Goal: Task Accomplishment & Management: Complete application form

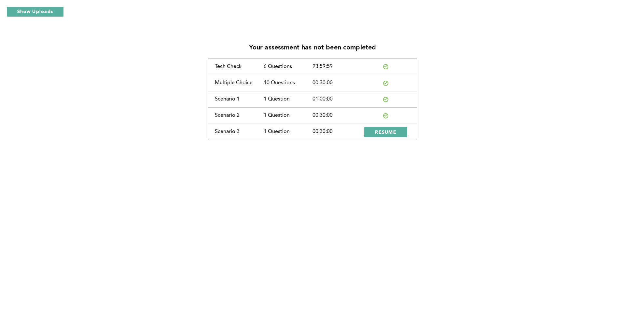
click at [406, 107] on div "Scenario 1 1 Question 01:00:00" at bounding box center [312, 99] width 208 height 16
click at [391, 136] on button "RESUME" at bounding box center [386, 132] width 43 height 10
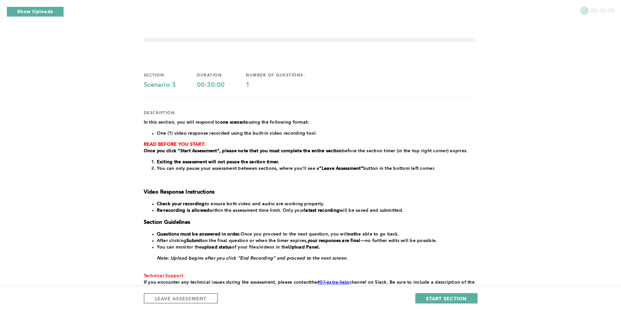
scroll to position [52, 0]
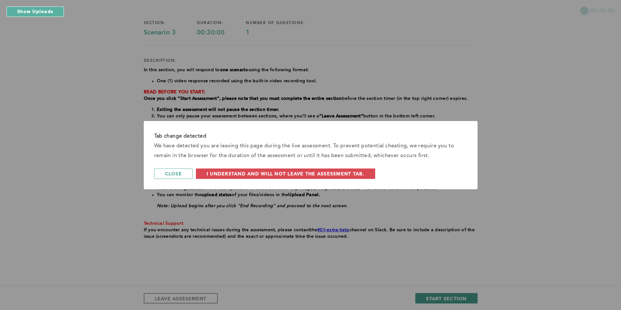
click at [412, 193] on div "Tab change detected We have detected you are leaving this page during the live …" at bounding box center [310, 155] width 621 height 310
click at [359, 177] on span "I understand and will not leave the assessment tab." at bounding box center [286, 174] width 158 height 6
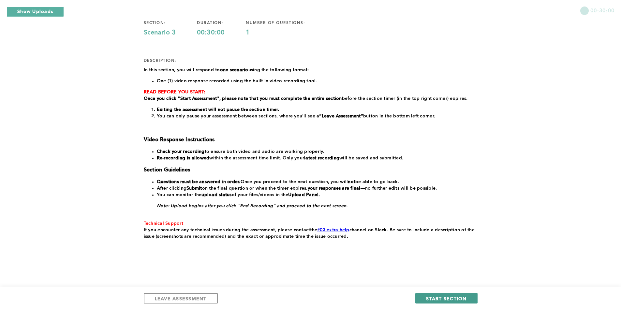
click at [412, 193] on span "START SECTION" at bounding box center [446, 299] width 40 height 6
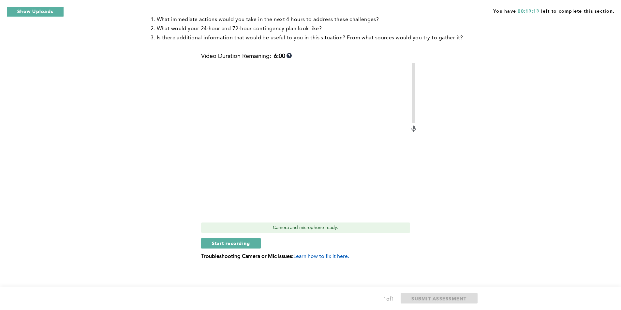
scroll to position [148, 0]
click at [246, 193] on span "Start recording" at bounding box center [231, 243] width 38 height 6
click at [246, 193] on span "Stop recording" at bounding box center [231, 243] width 38 height 6
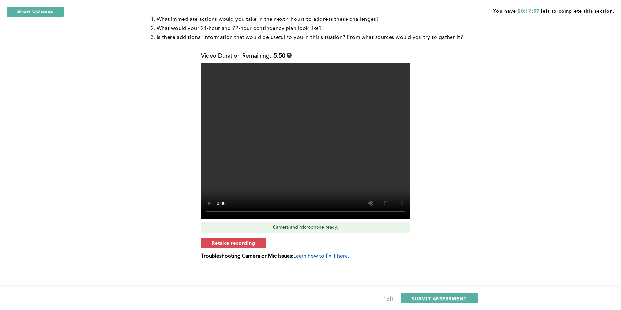
click at [246, 193] on span "Retake recording" at bounding box center [234, 243] width 44 height 6
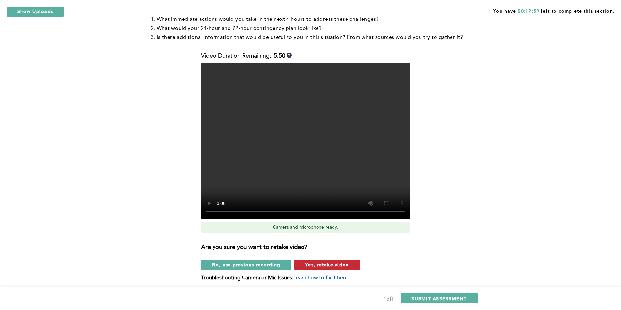
click at [317, 193] on span "Yes, retake video" at bounding box center [327, 265] width 44 height 6
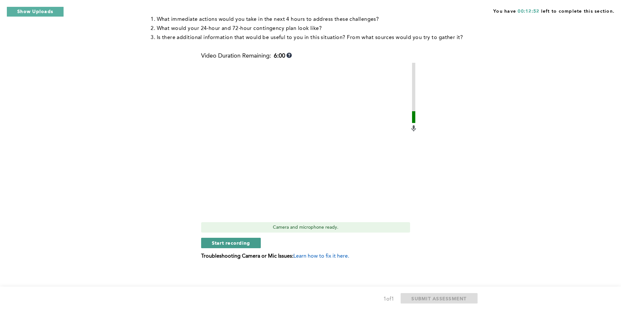
click at [242, 193] on span "Start recording" at bounding box center [231, 243] width 38 height 6
click at [251, 193] on button "Stop recording" at bounding box center [231, 243] width 60 height 10
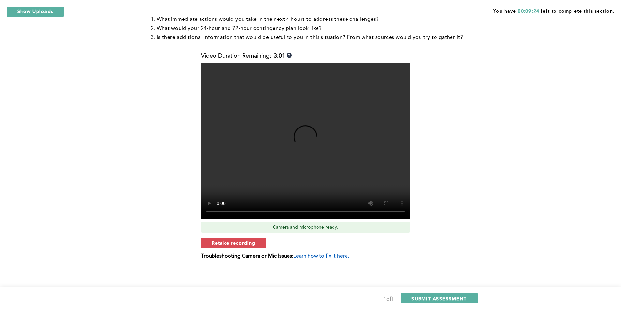
scroll to position [150, 0]
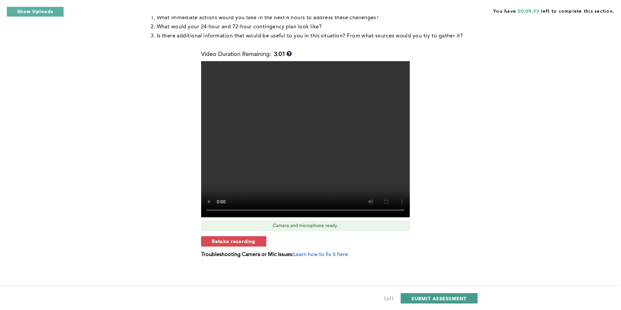
click at [412, 193] on span "SUBMIT ASSESSMENT" at bounding box center [438, 299] width 55 height 6
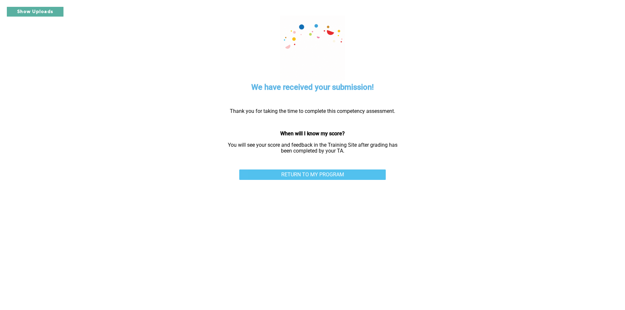
click at [364, 175] on link "RETURN TO MY PROGRAM" at bounding box center [312, 175] width 147 height 10
